Goal: Transaction & Acquisition: Purchase product/service

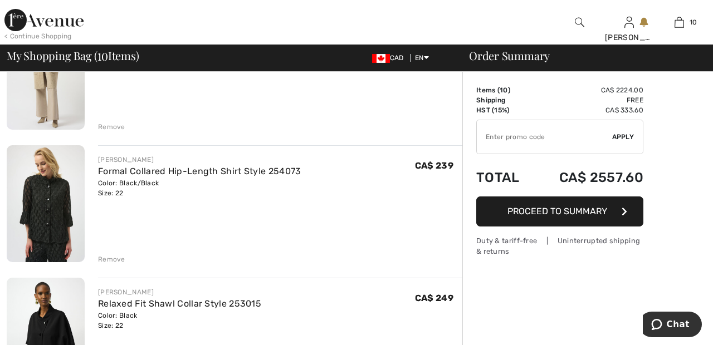
scroll to position [283, 0]
click at [112, 262] on div "Remove" at bounding box center [111, 259] width 27 height 10
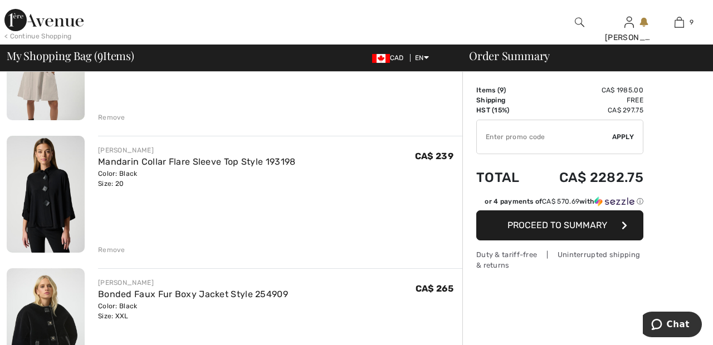
scroll to position [558, 0]
click at [119, 250] on div "Remove" at bounding box center [111, 250] width 27 height 10
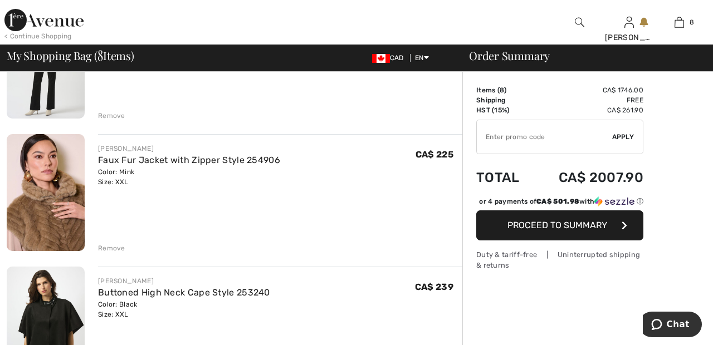
scroll to position [824, 0]
click at [116, 253] on div "Remove" at bounding box center [111, 248] width 27 height 10
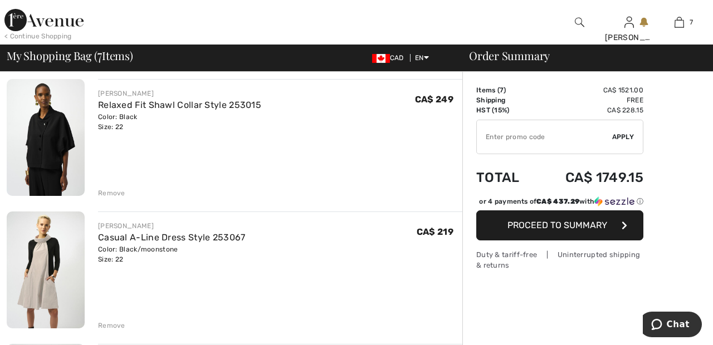
scroll to position [349, 0]
click at [117, 194] on div "Remove" at bounding box center [111, 193] width 27 height 10
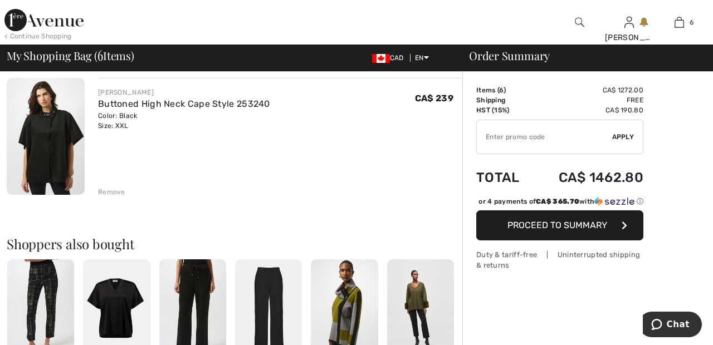
scroll to position [752, 0]
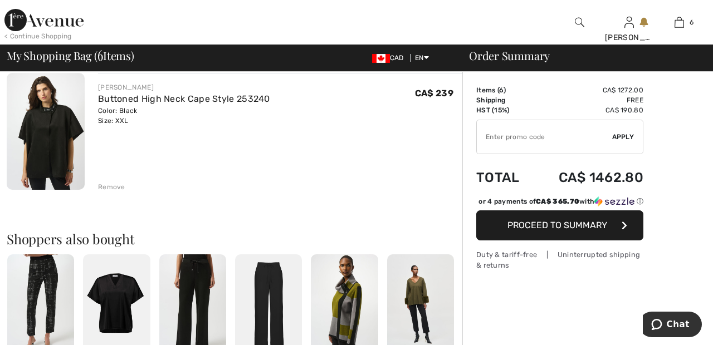
click at [109, 185] on div "Remove" at bounding box center [111, 187] width 27 height 10
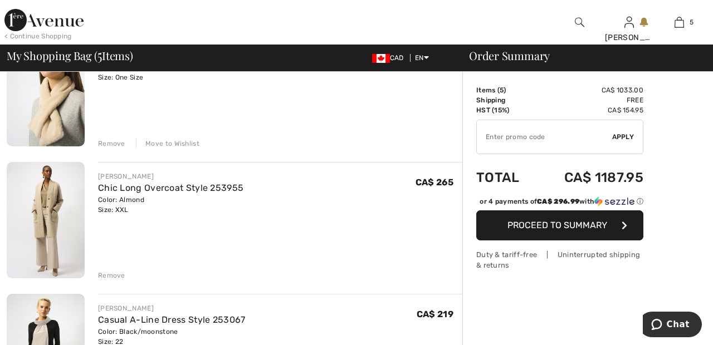
scroll to position [0, 0]
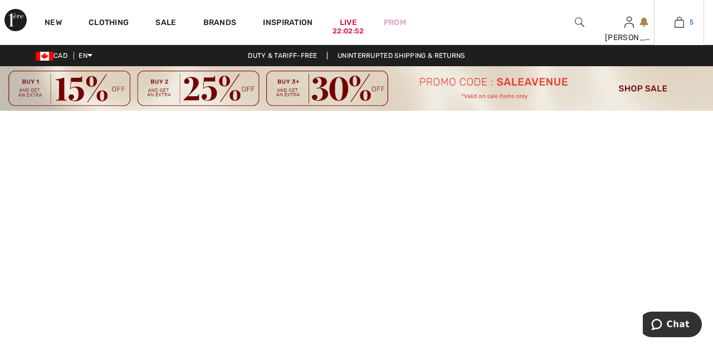
click at [679, 28] on img at bounding box center [679, 22] width 9 height 13
